Goal: Task Accomplishment & Management: Manage account settings

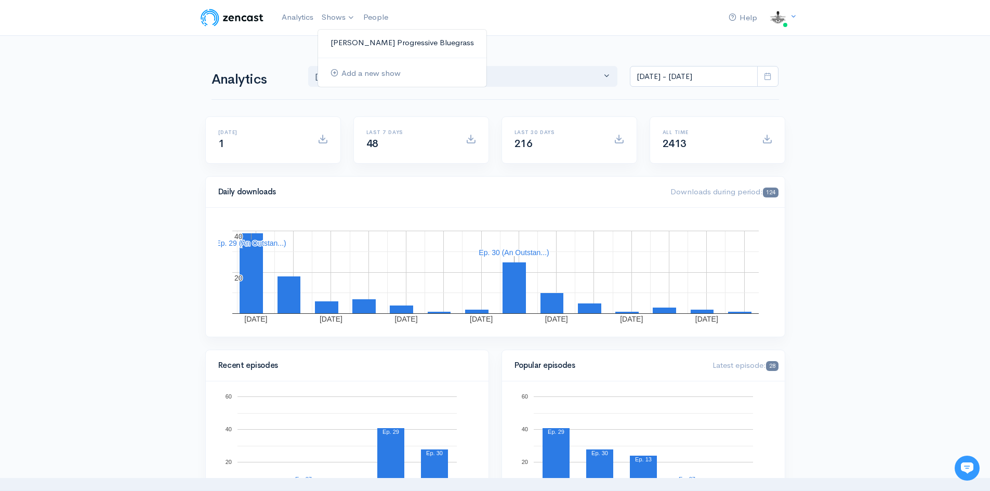
click at [362, 47] on link "[PERSON_NAME] Progressive Bluegrass" at bounding box center [402, 43] width 168 height 18
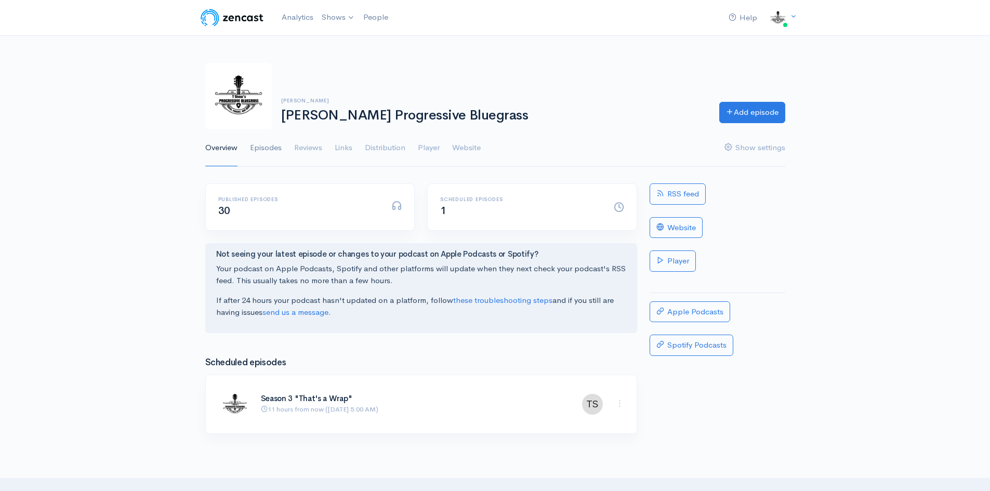
click at [268, 147] on link "Episodes" at bounding box center [266, 147] width 32 height 37
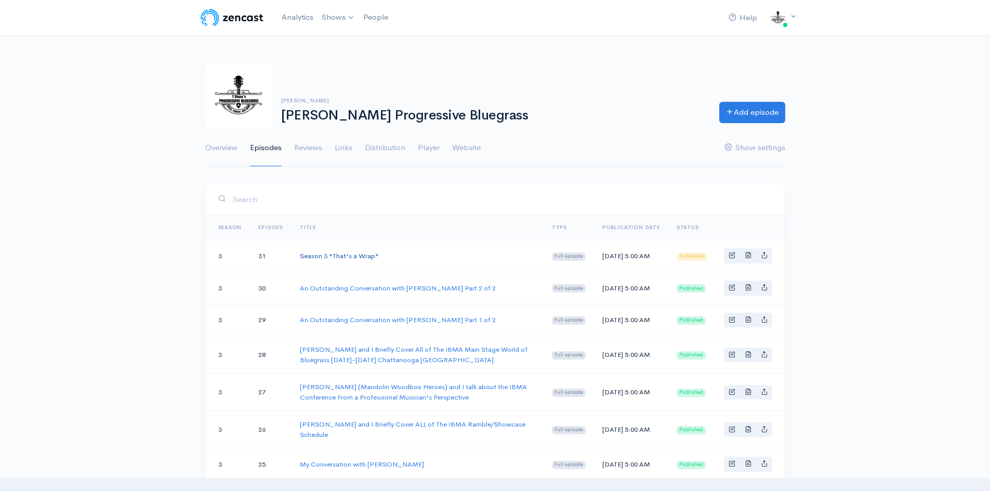
click at [330, 257] on link "Season 3 "That's a Wrap"" at bounding box center [339, 255] width 79 height 9
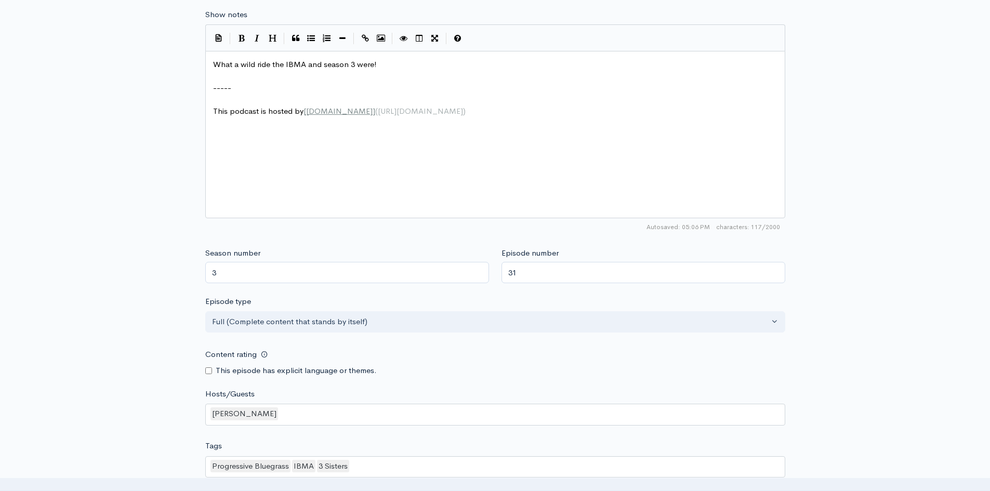
scroll to position [727, 0]
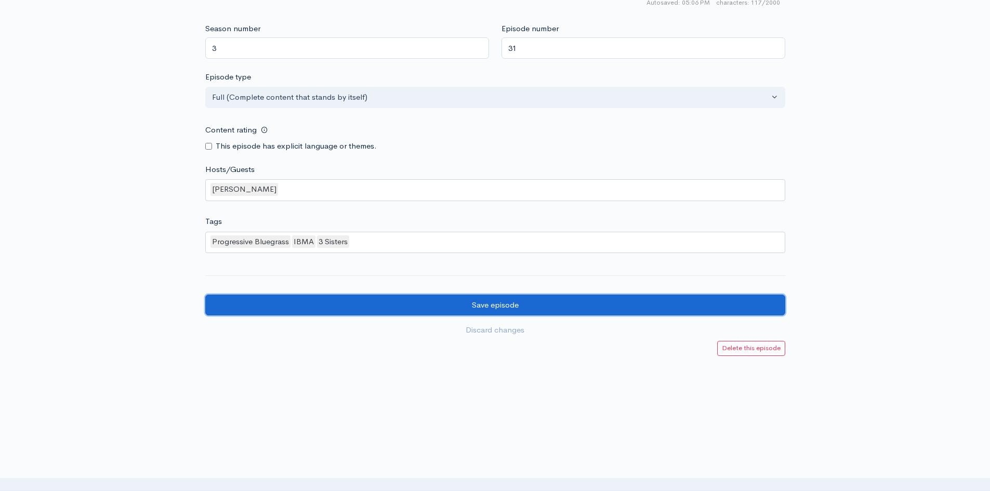
click at [377, 309] on input "Save episode" at bounding box center [495, 305] width 580 height 21
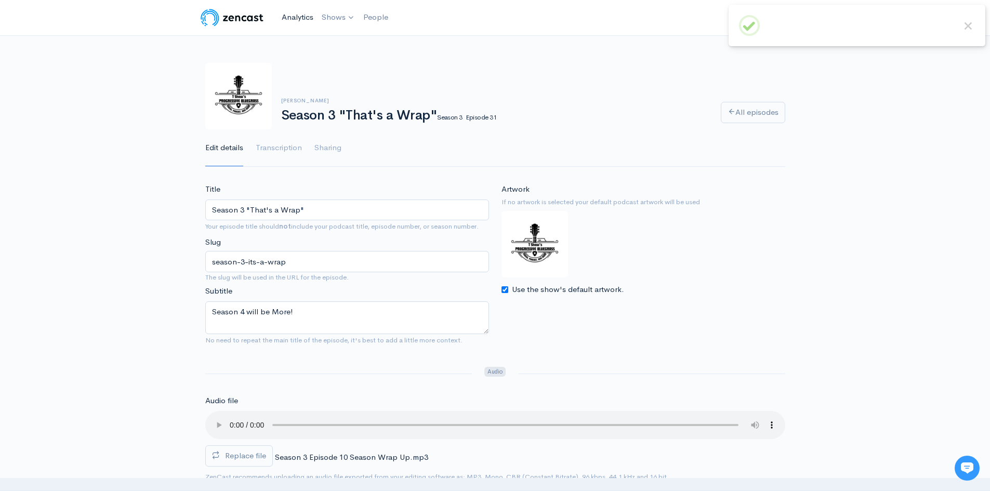
click at [289, 15] on link "Analytics" at bounding box center [297, 17] width 40 height 22
